Goal: Find specific page/section: Find specific page/section

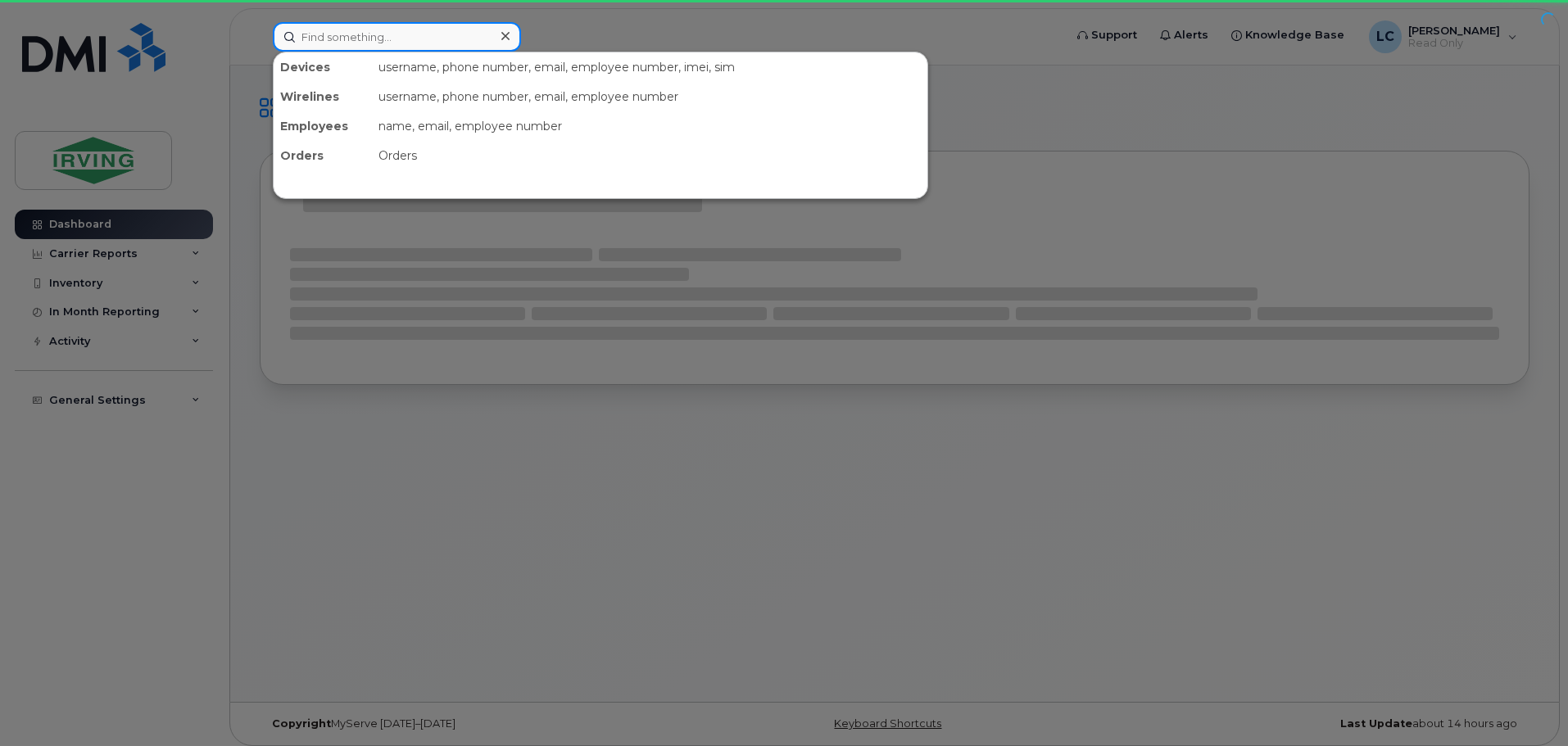
click at [410, 47] on input at bounding box center [396, 37] width 248 height 30
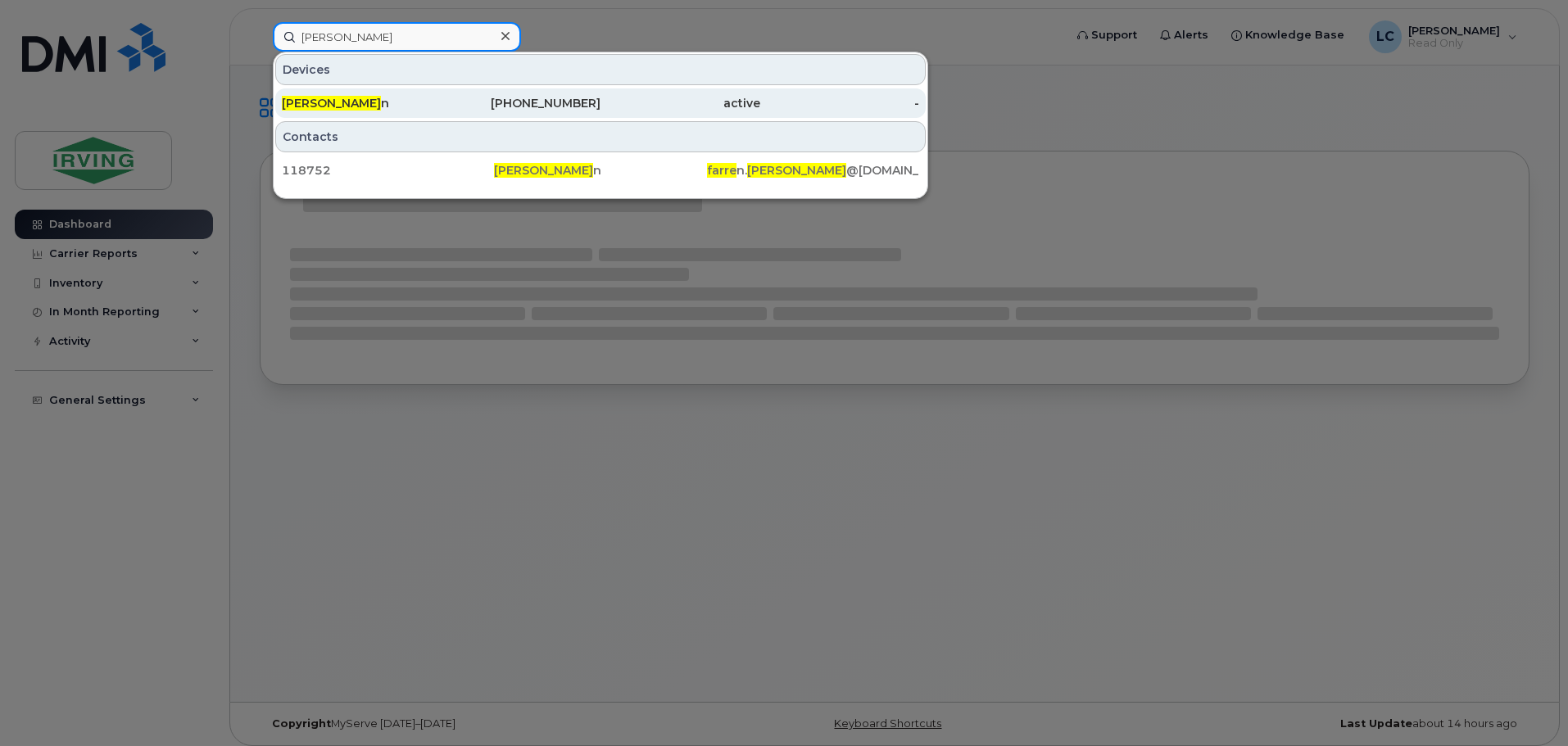
type input "melissa farre"
click at [356, 111] on div "Melissa Farre n" at bounding box center [361, 103] width 160 height 16
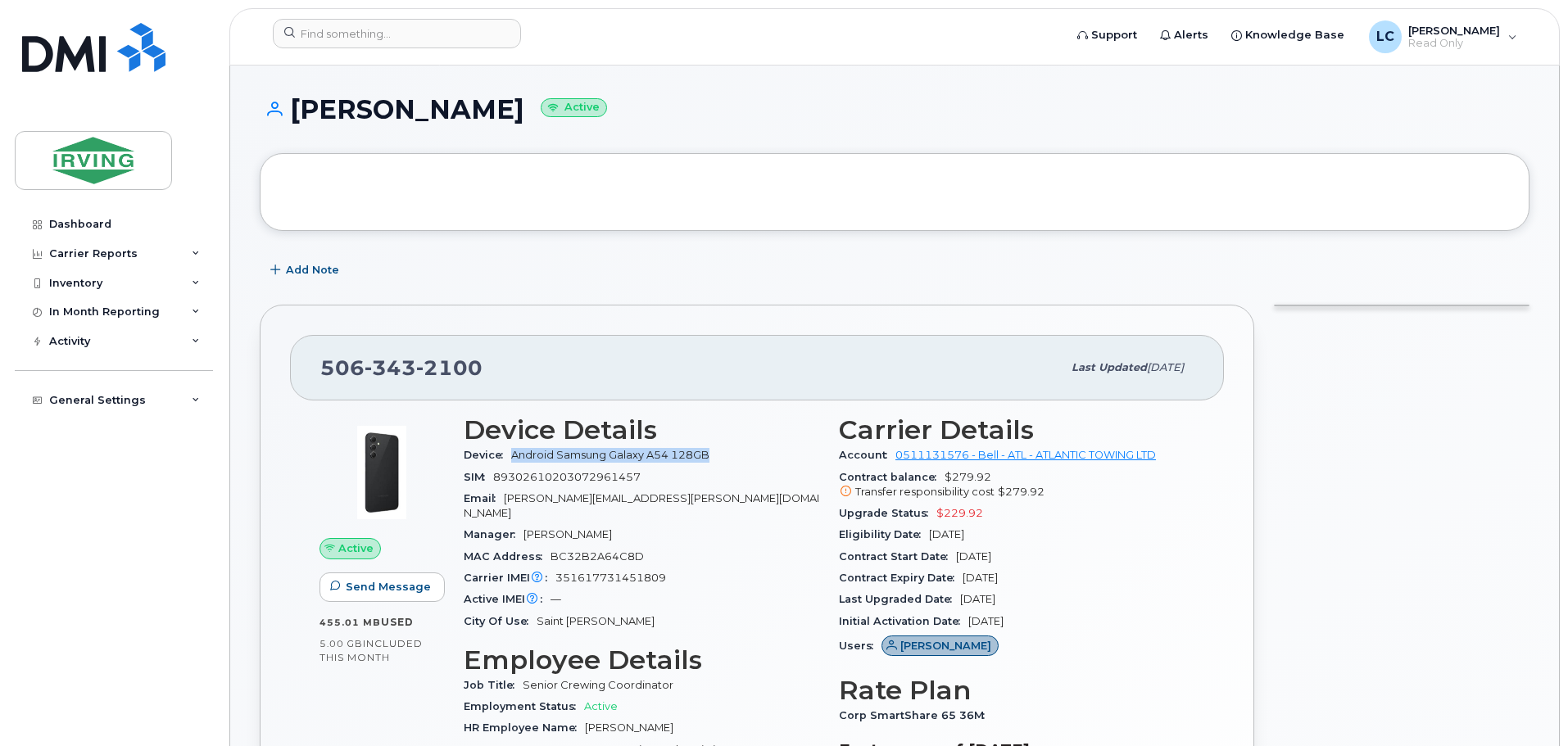
drag, startPoint x: 717, startPoint y: 457, endPoint x: 512, endPoint y: 456, distance: 205.0
click at [512, 456] on div "Device Android Samsung Galaxy A54 128GB" at bounding box center [641, 456] width 355 height 22
copy span "Android Samsung Galaxy A54 128GB"
click at [741, 460] on div "Device Android Samsung Galaxy A54 128GB" at bounding box center [641, 456] width 355 height 22
drag, startPoint x: 727, startPoint y: 455, endPoint x: 504, endPoint y: 465, distance: 223.2
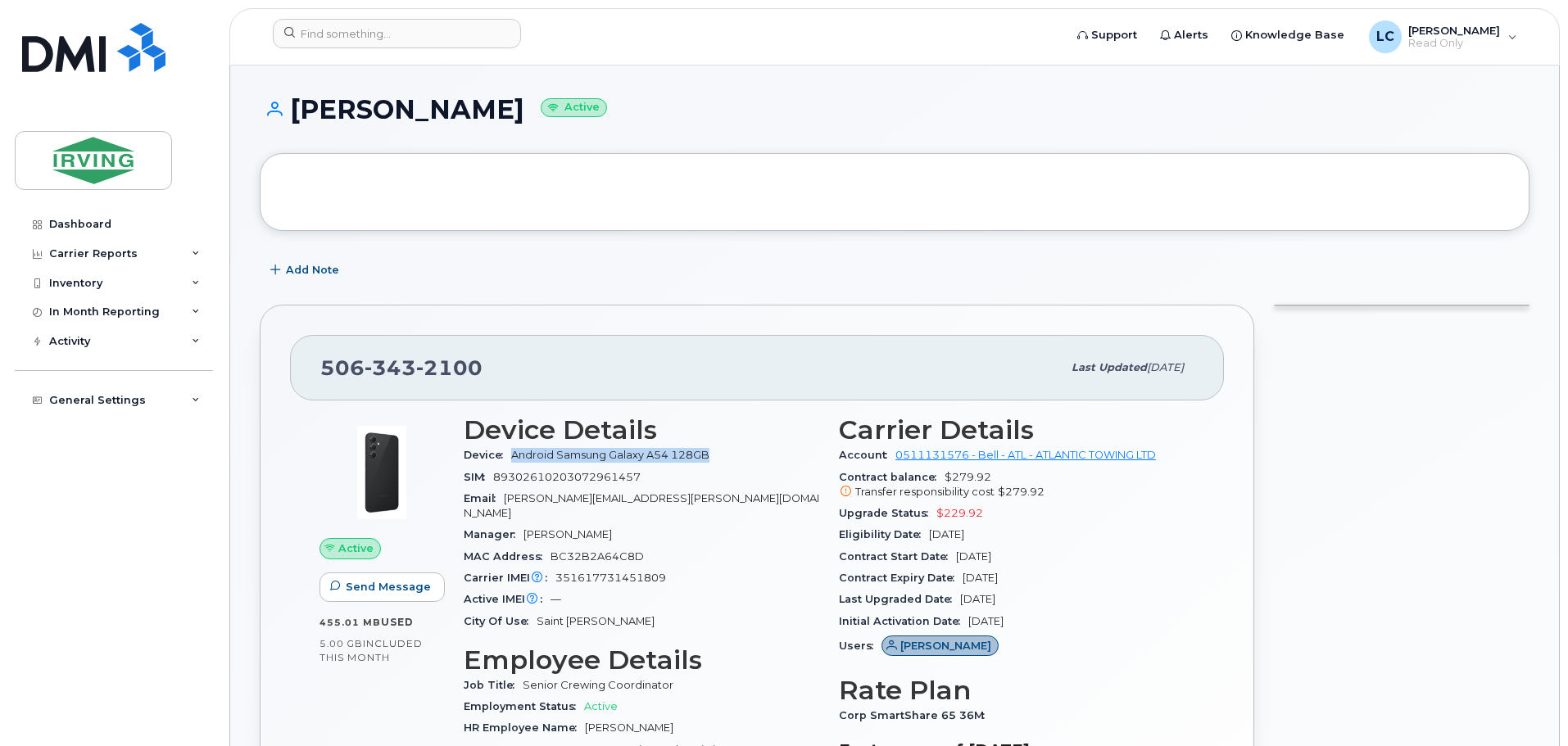
click at [504, 465] on div "Device Android Samsung Galaxy A54 128GB" at bounding box center [641, 456] width 355 height 22
copy span "Android Samsung Galaxy A54 128GB"
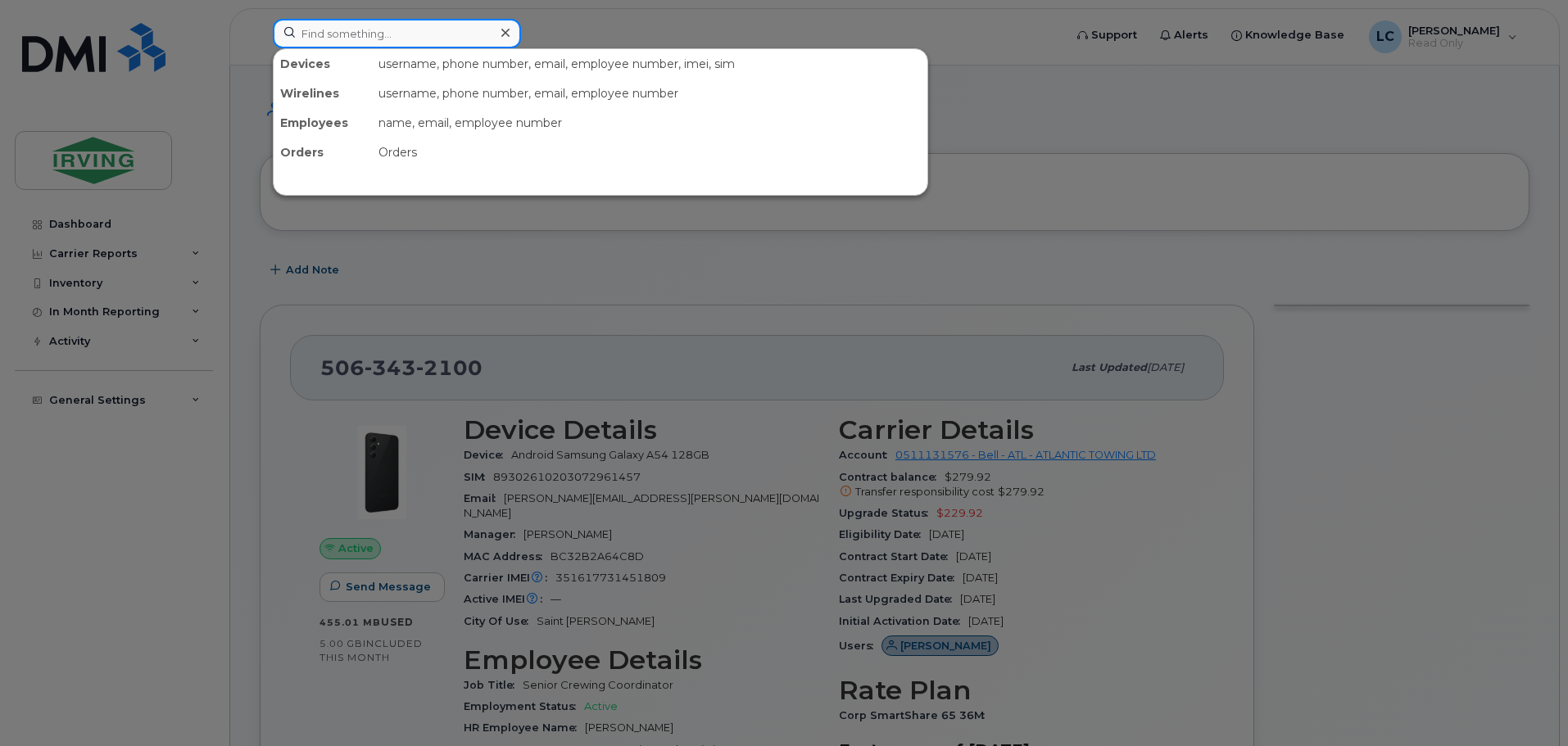
click at [369, 28] on input at bounding box center [396, 33] width 248 height 30
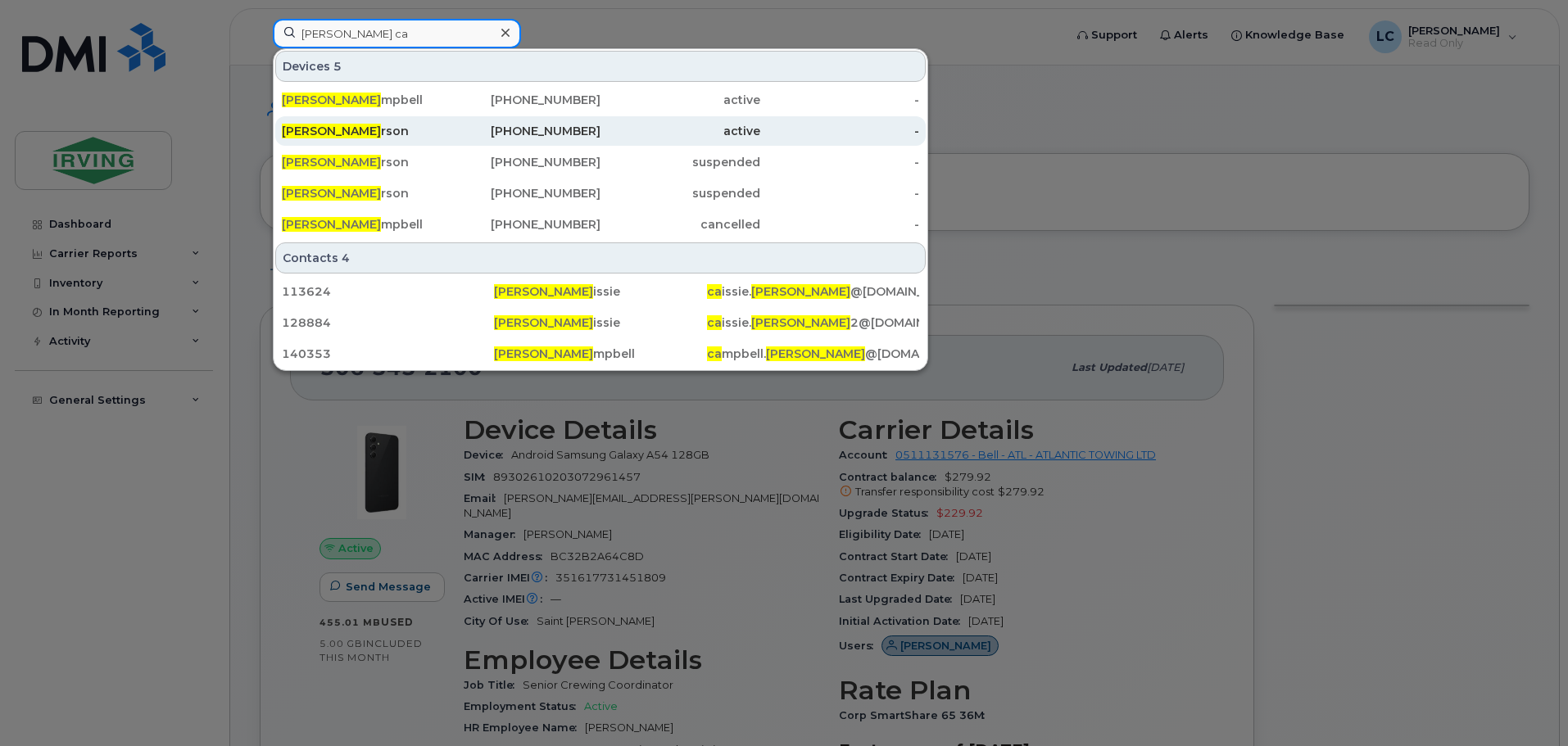
type input "lisa ca"
click at [345, 137] on div "Lisa Ca rson" at bounding box center [361, 131] width 160 height 16
